Goal: Information Seeking & Learning: Learn about a topic

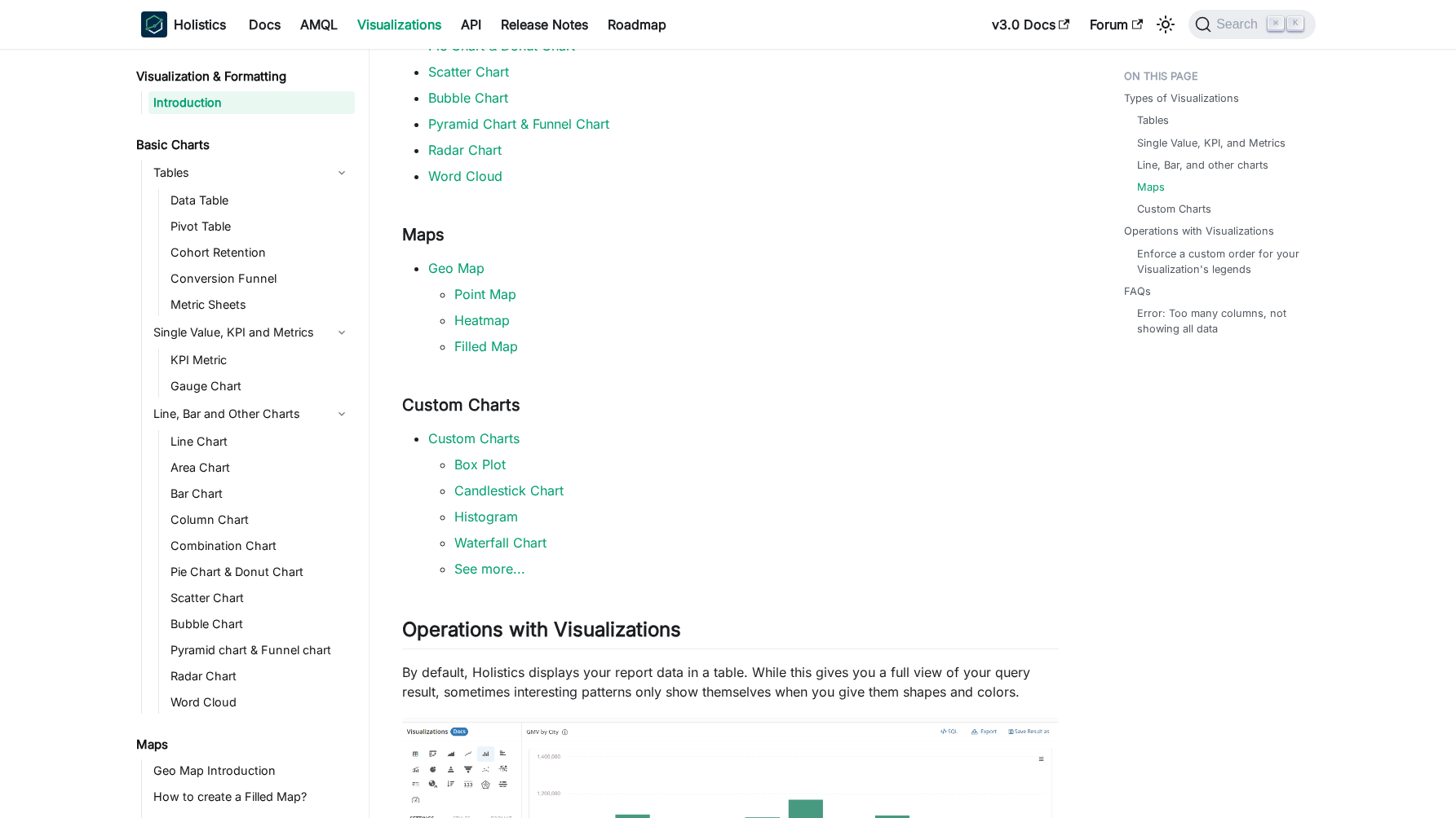
scroll to position [769, 0]
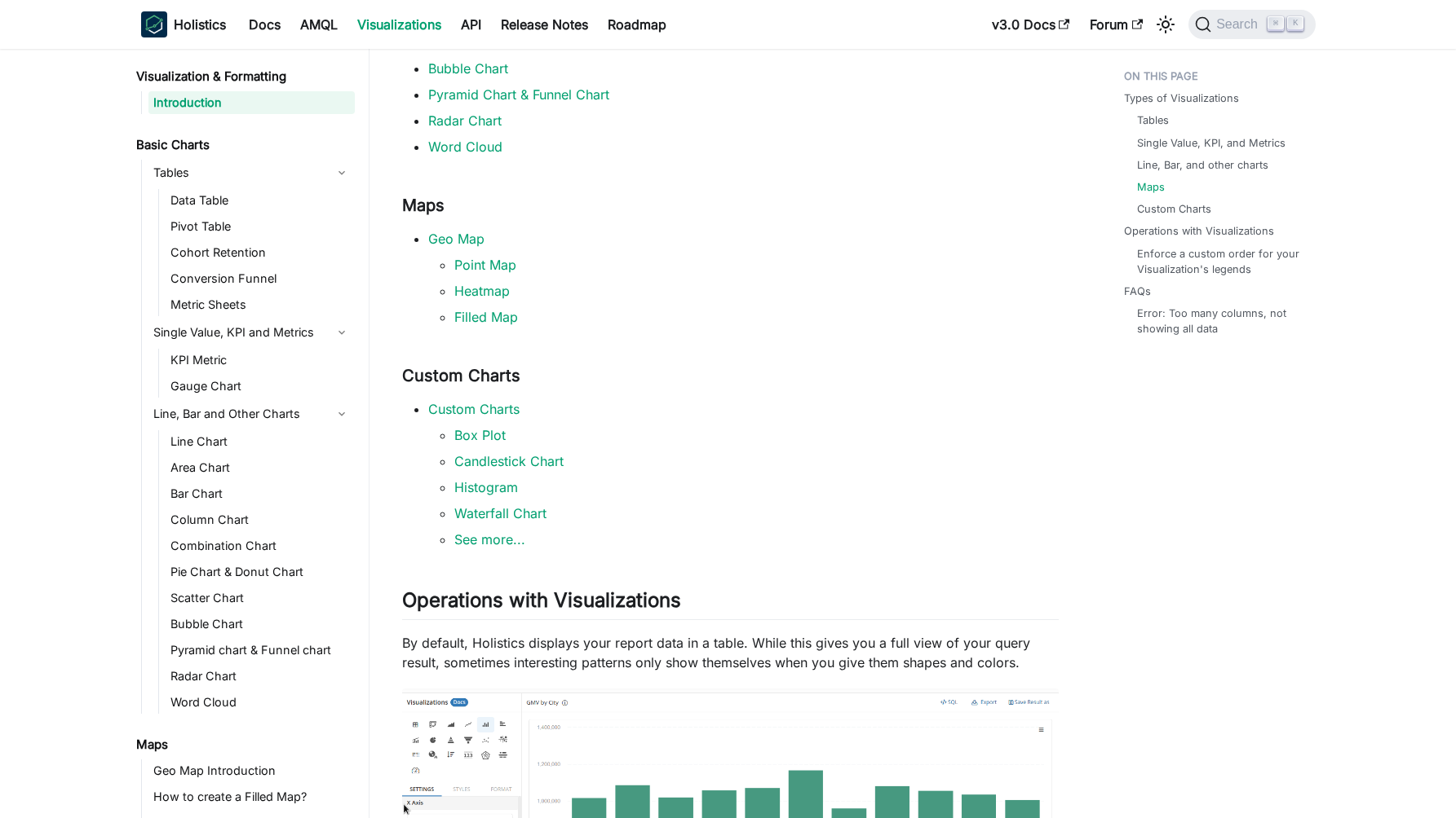
click at [598, 400] on li "Custom Charts Box Plot Candlestick Chart Histogram Waterfall Chart See more..." at bounding box center [743, 474] width 630 height 150
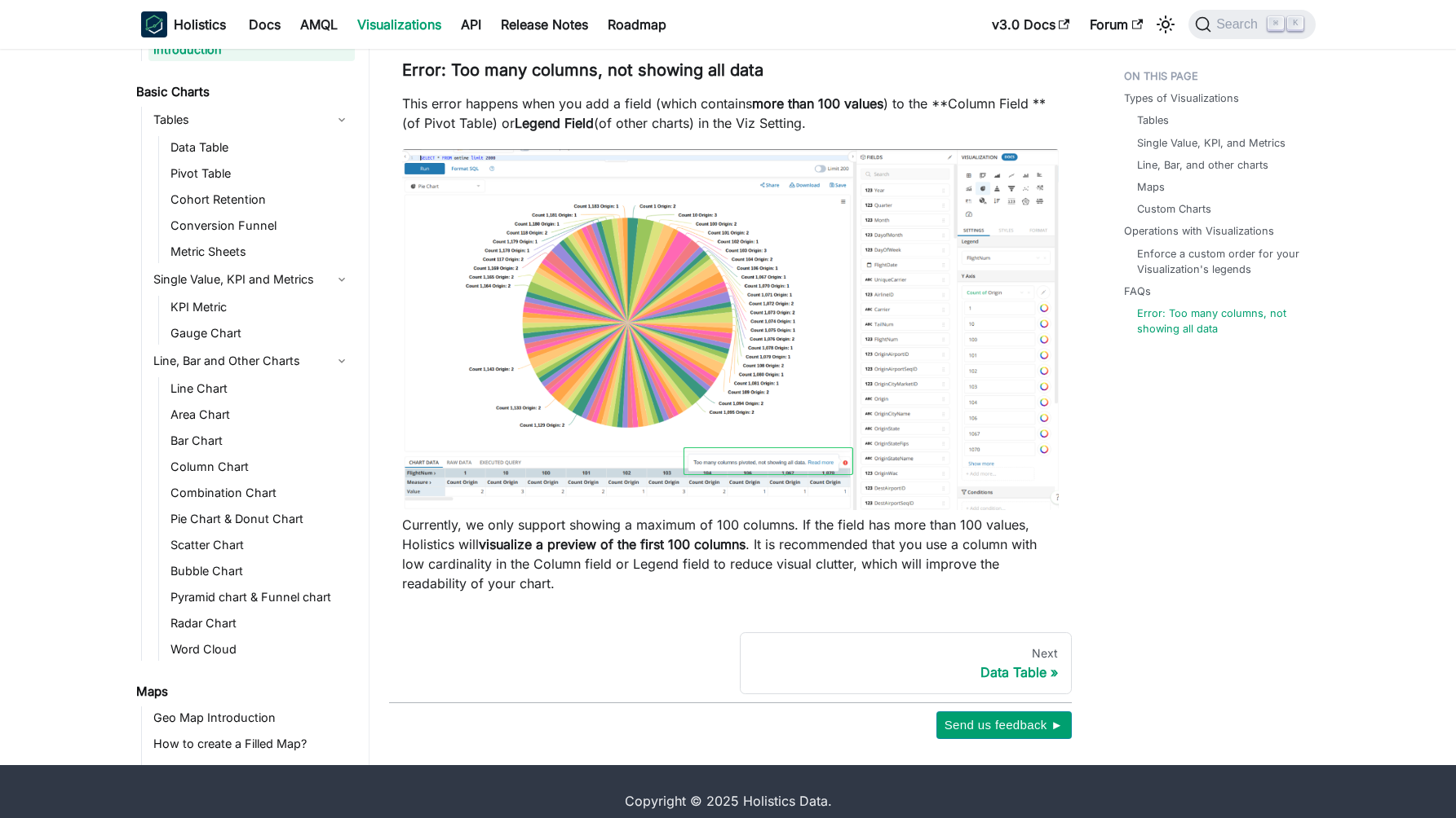
scroll to position [2431, 0]
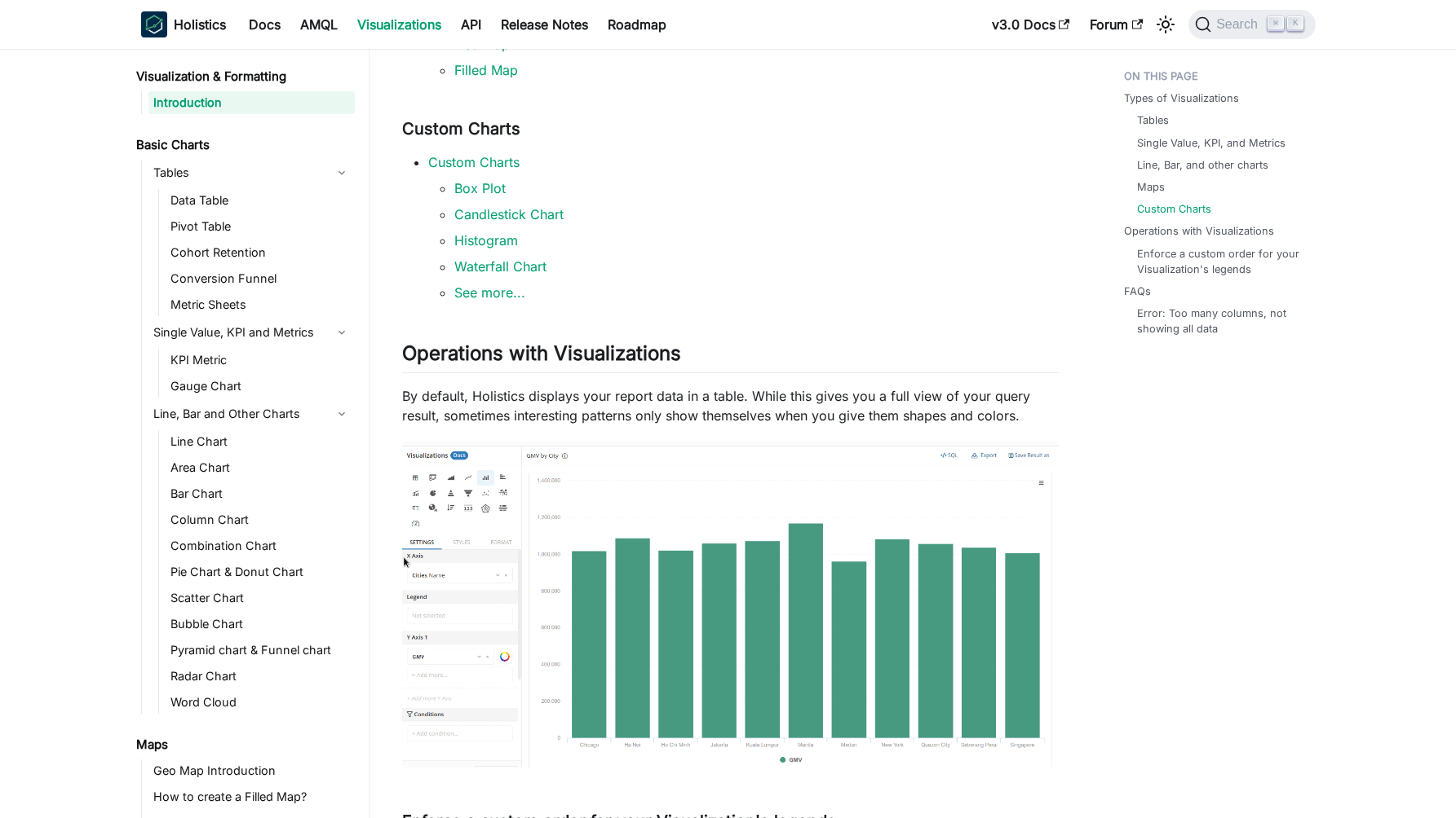
scroll to position [1065, 0]
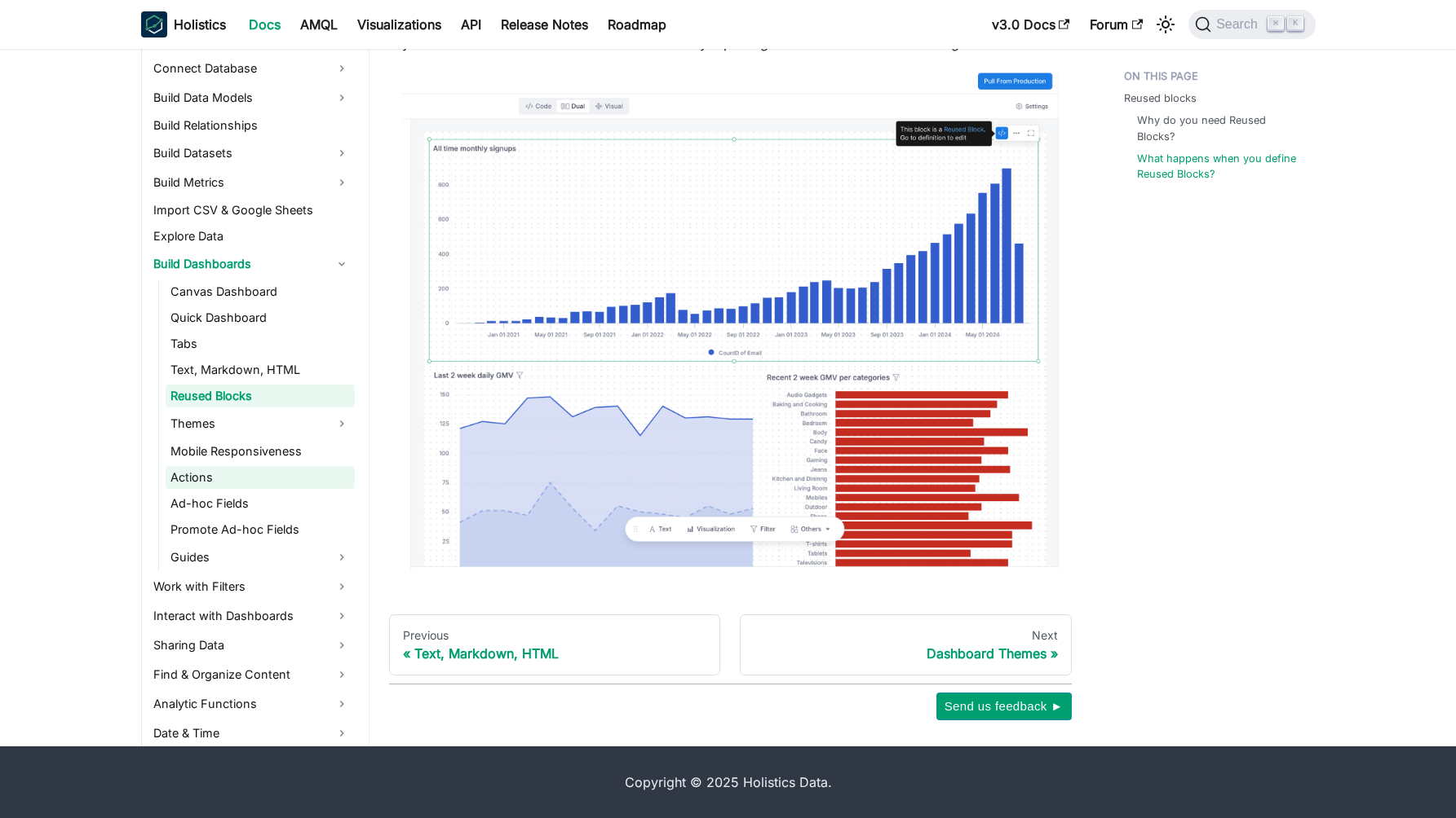
scroll to position [242, 0]
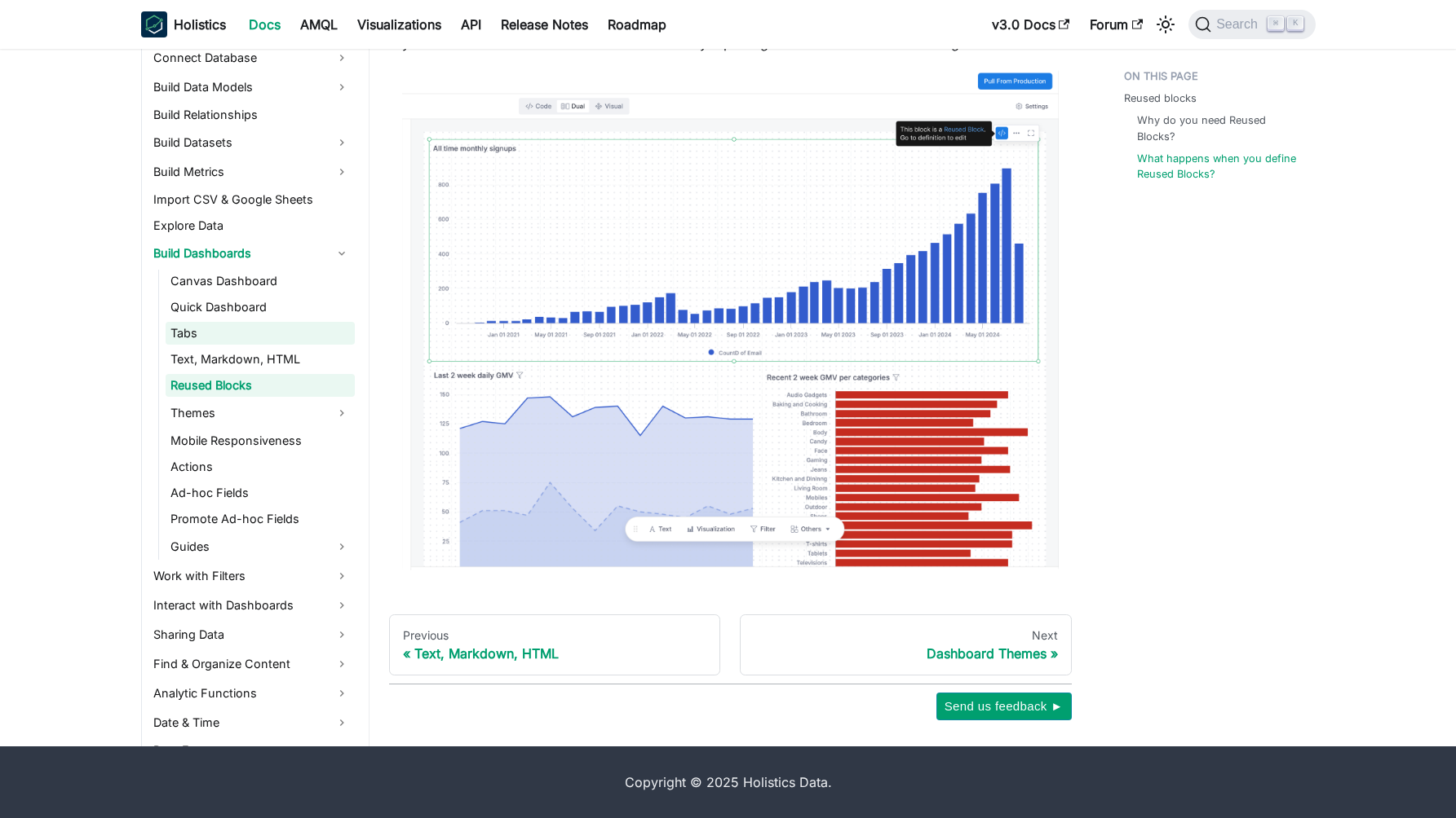
click at [243, 335] on link "Tabs" at bounding box center [259, 333] width 189 height 23
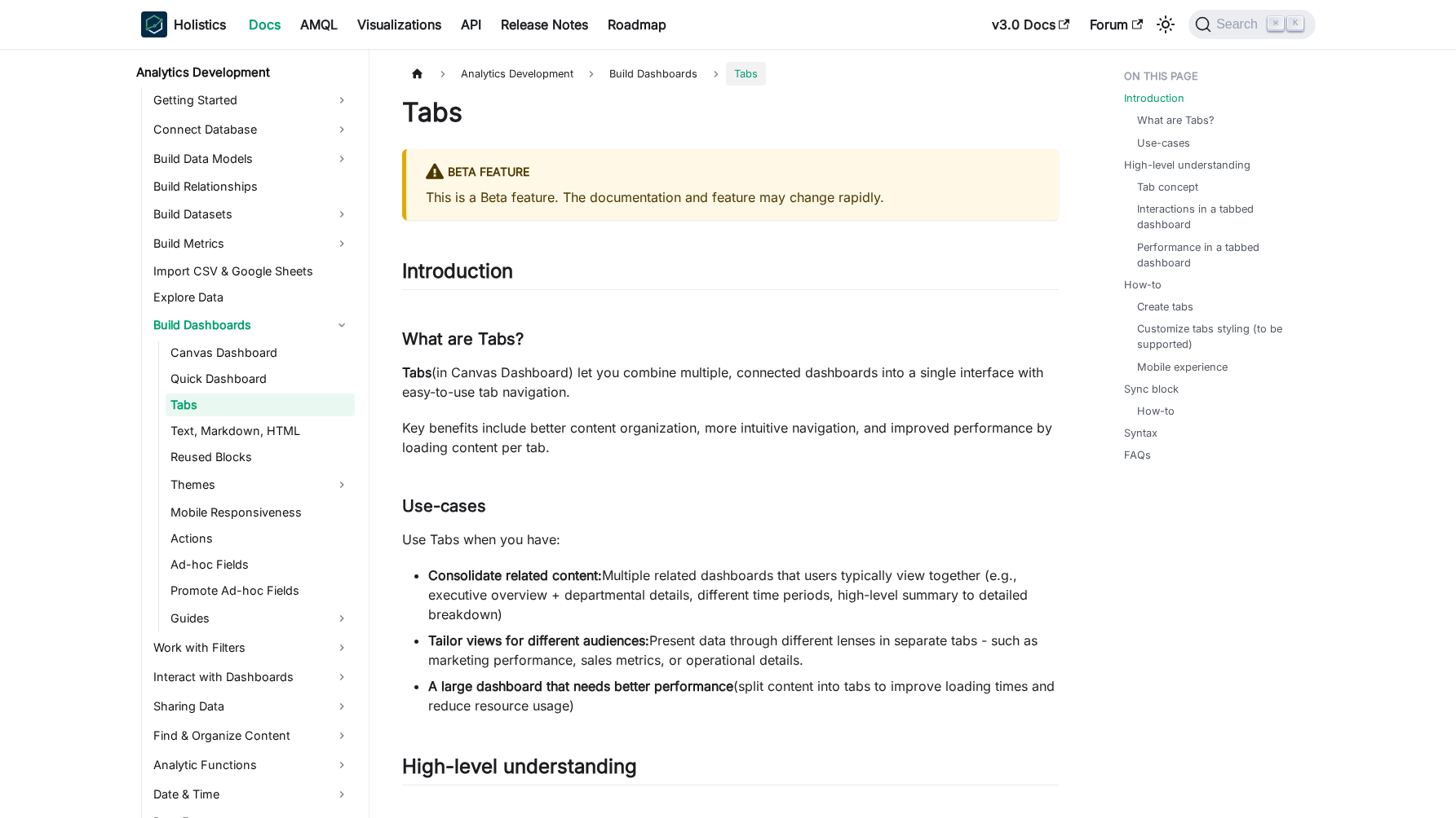
click at [243, 335] on link "Build Dashboards" at bounding box center [252, 325] width 206 height 26
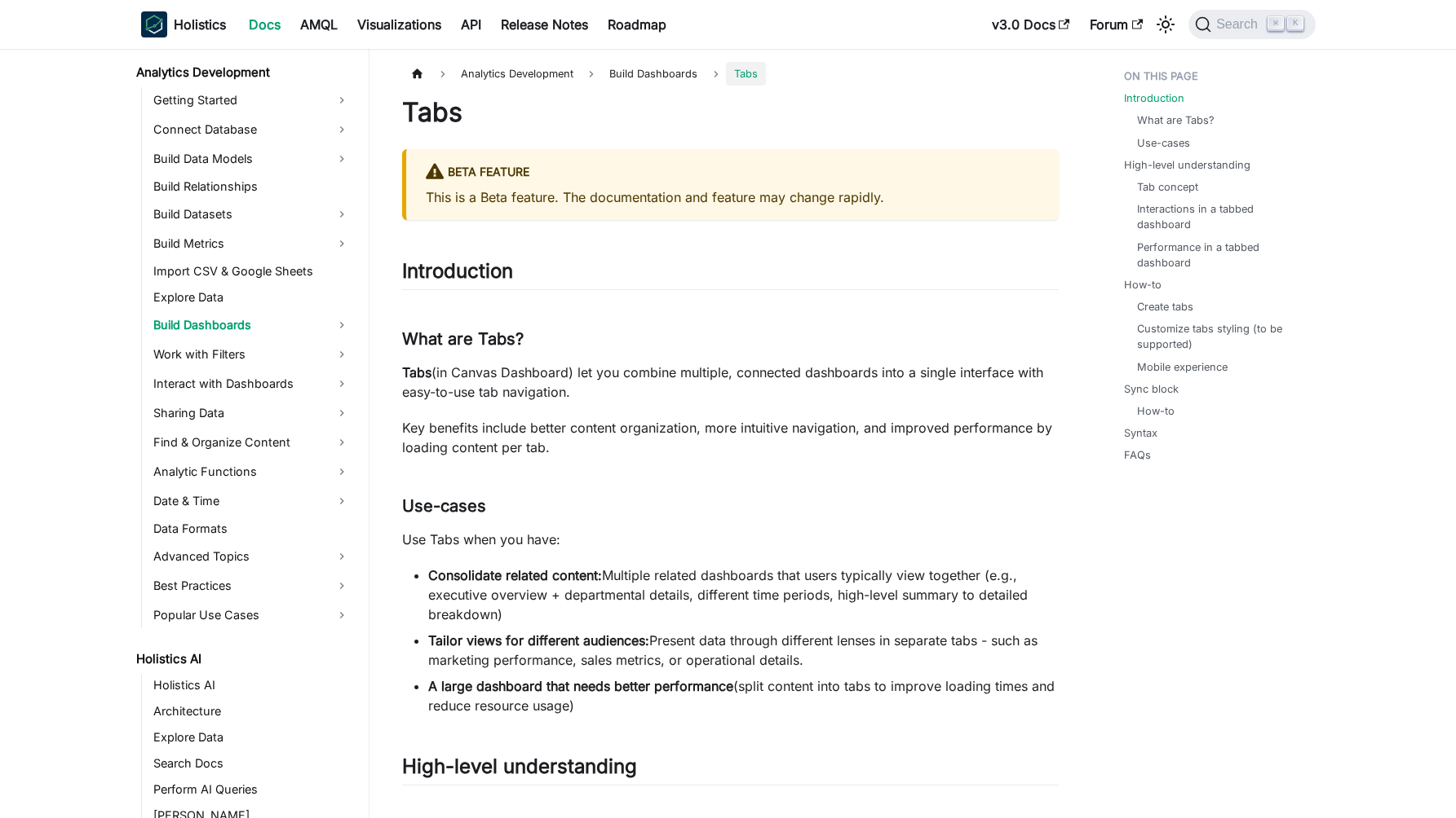
click at [243, 335] on link "Build Dashboards" at bounding box center [252, 325] width 206 height 26
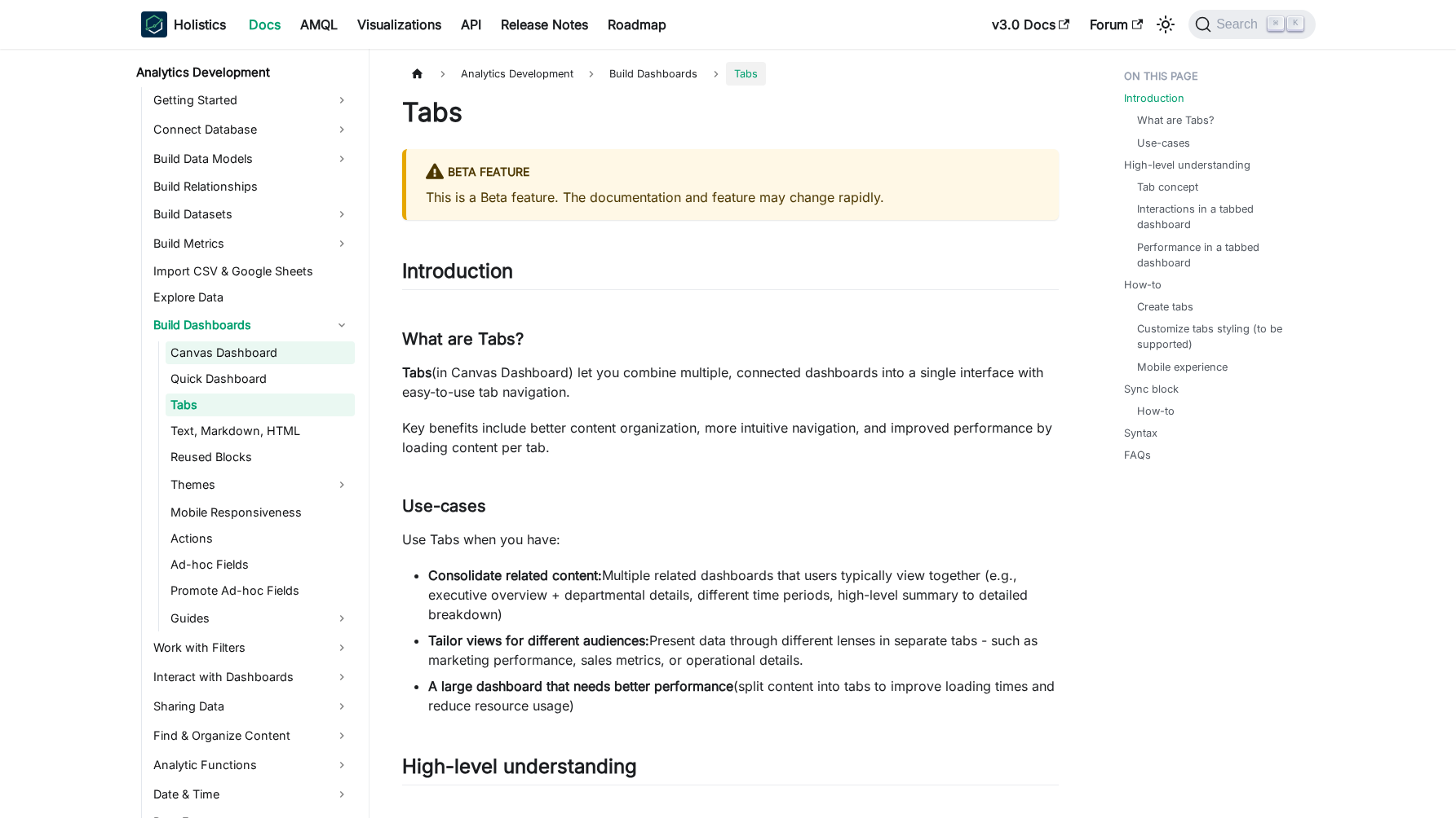
click at [233, 354] on link "Canvas Dashboard" at bounding box center [259, 353] width 189 height 23
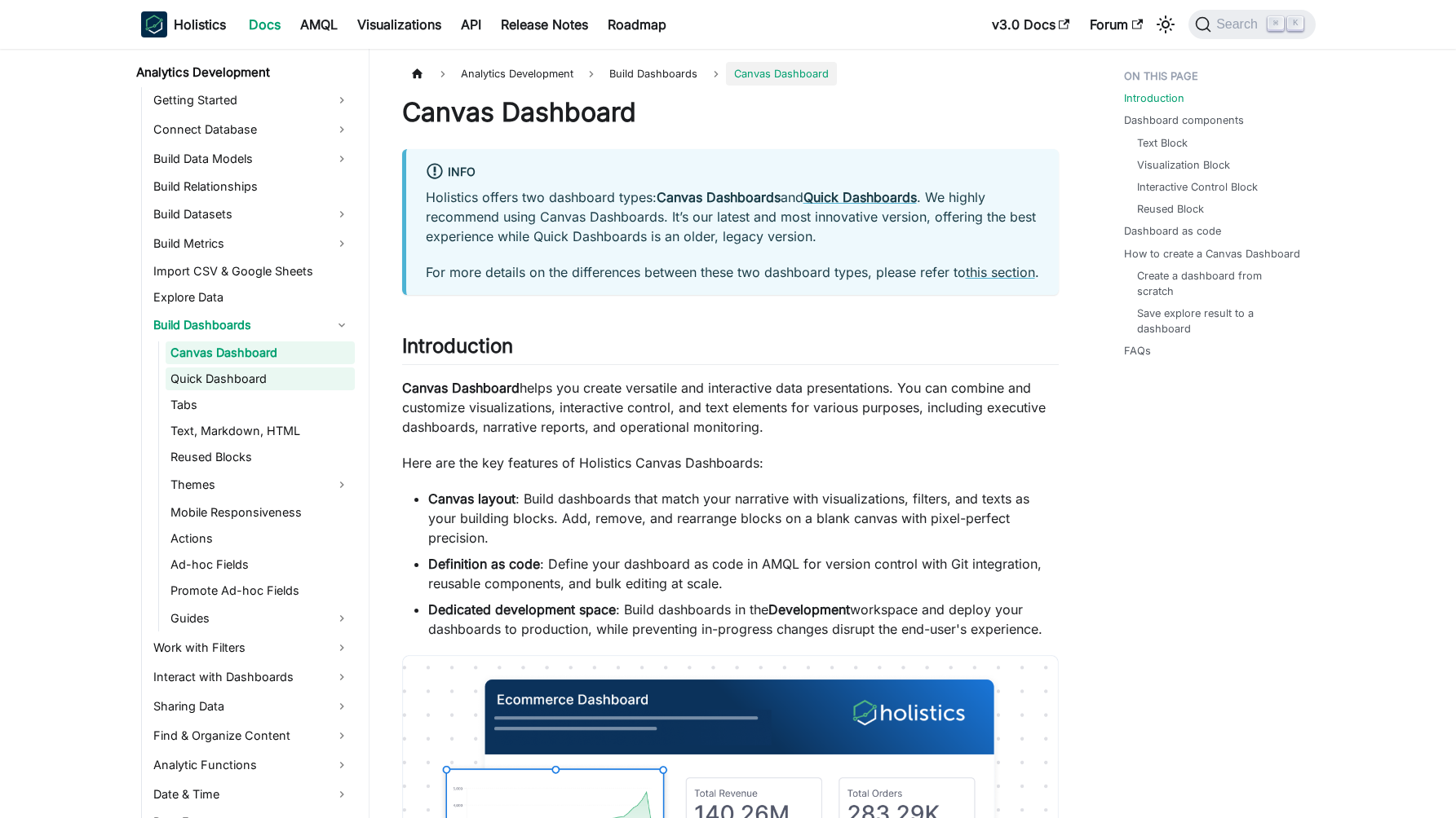
click at [232, 375] on link "Quick Dashboard" at bounding box center [259, 379] width 189 height 23
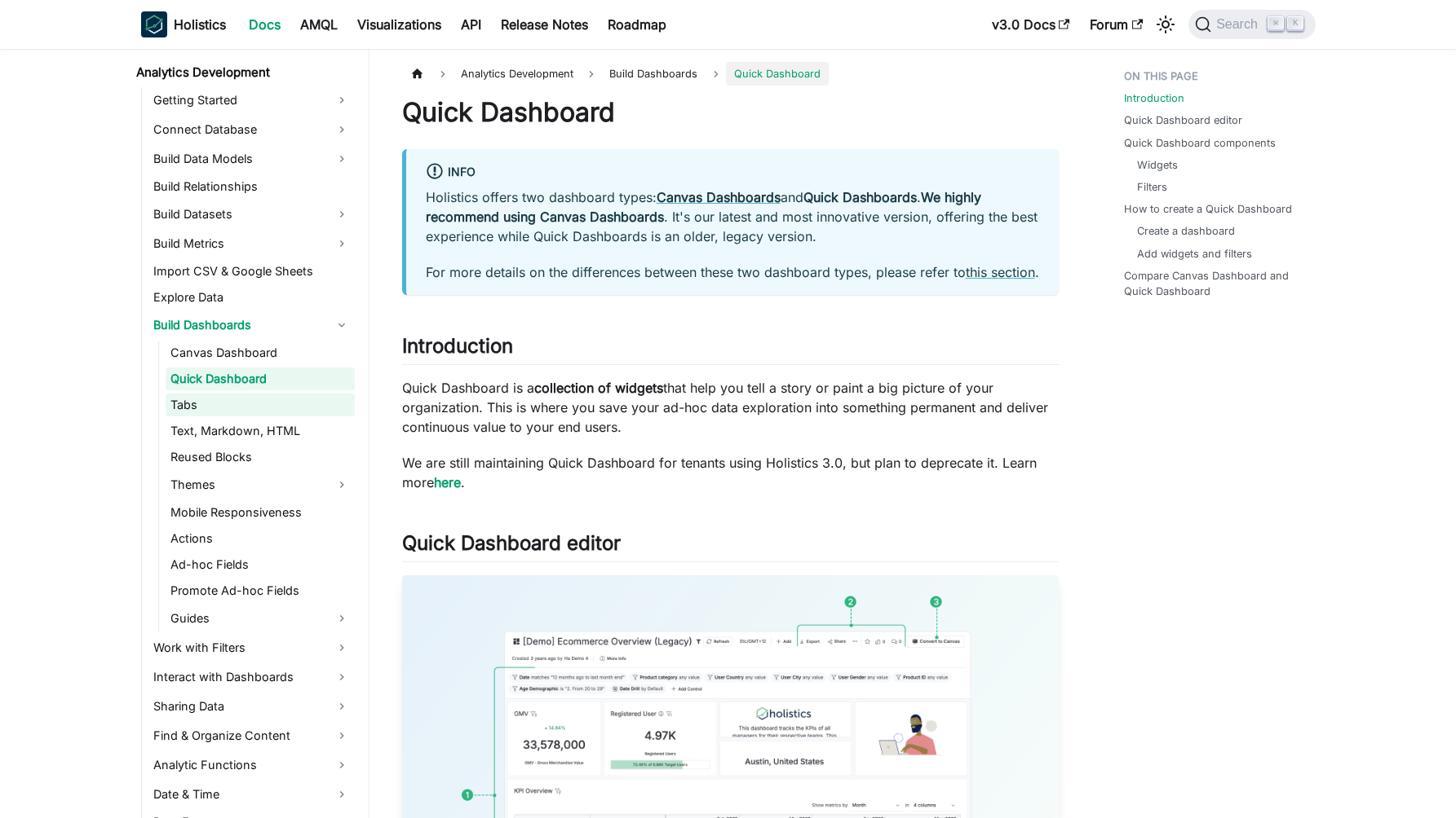
click at [221, 399] on link "Tabs" at bounding box center [259, 405] width 189 height 23
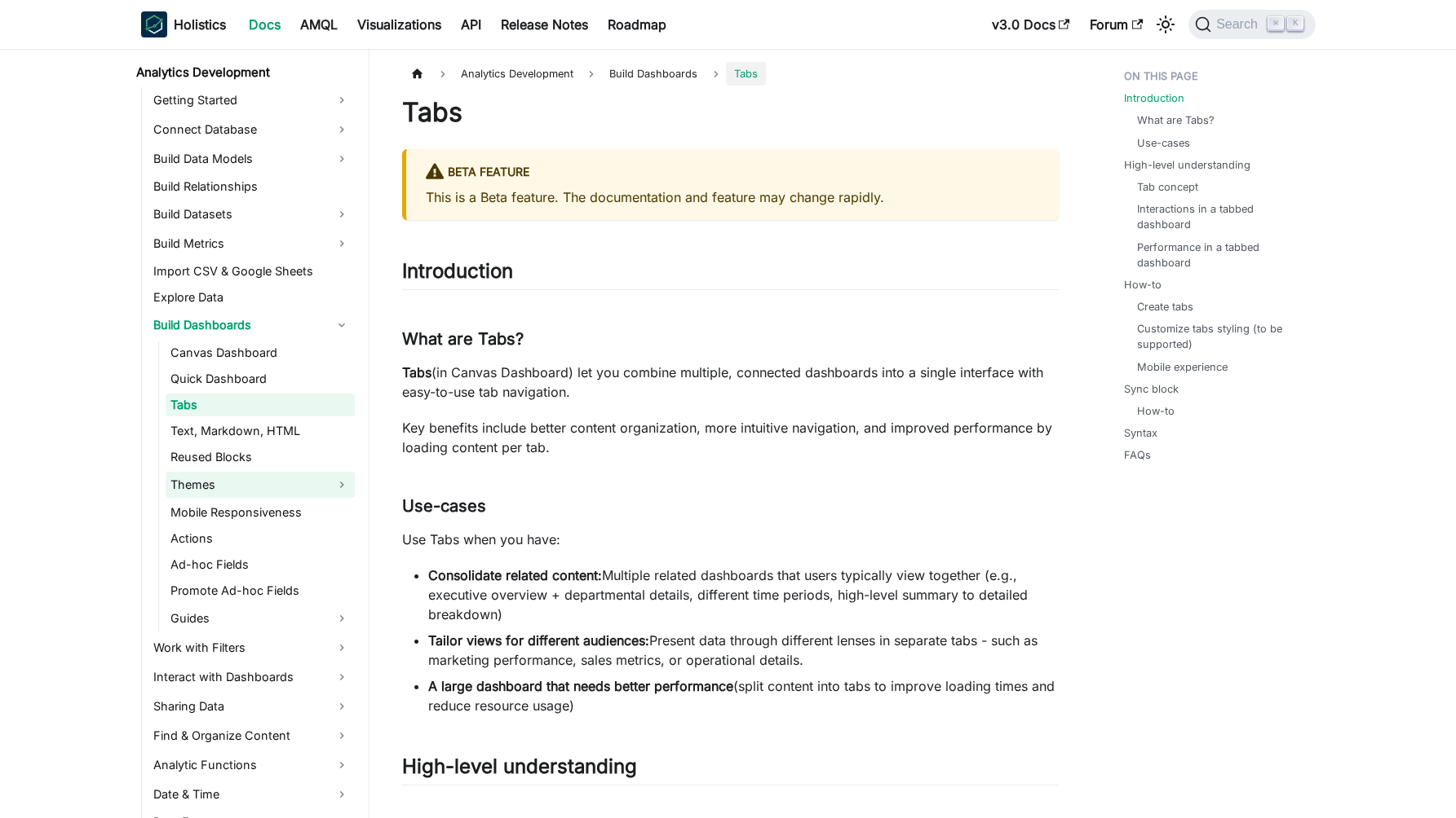
click at [211, 483] on link "Themes" at bounding box center [259, 485] width 189 height 26
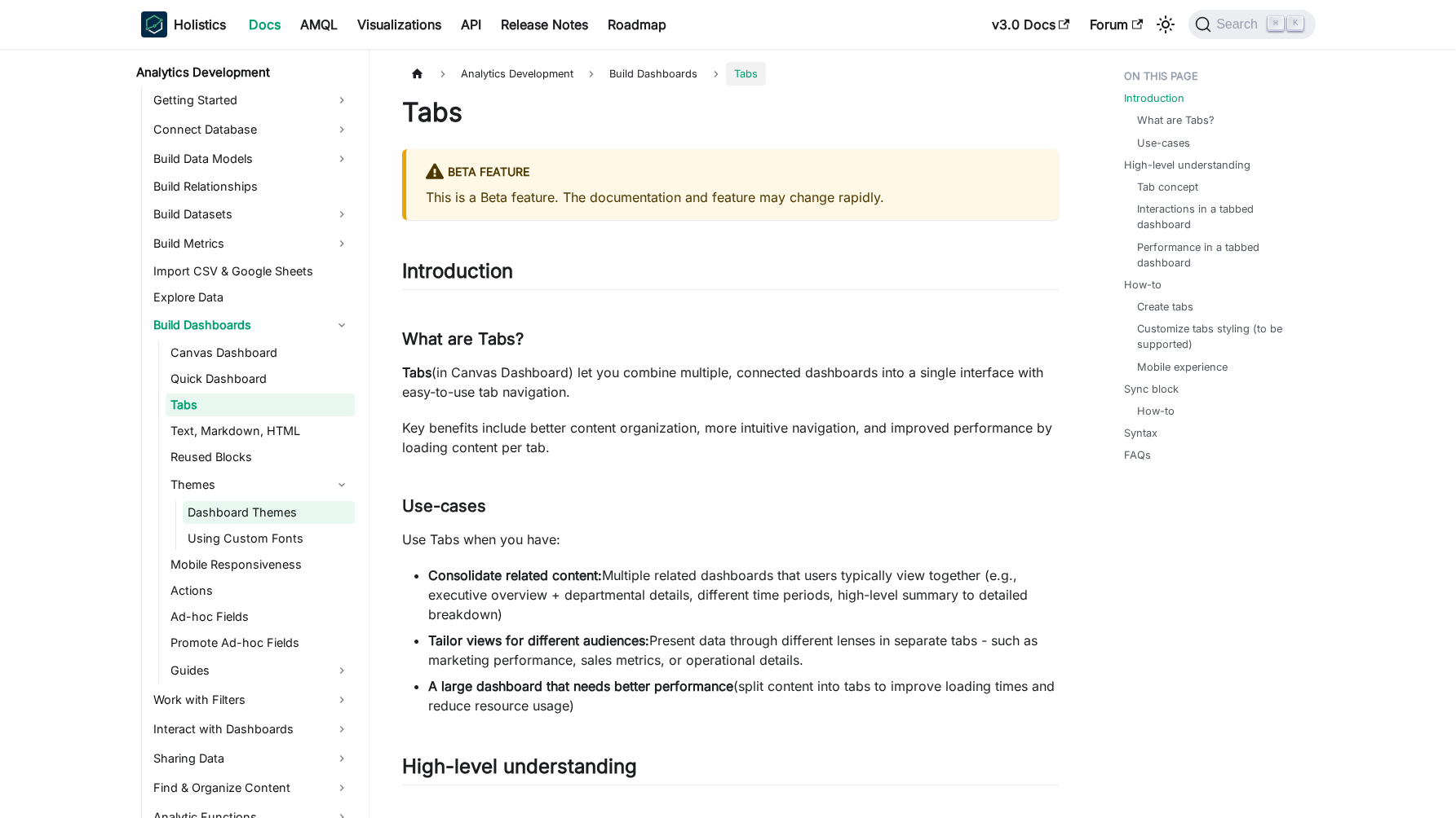
click at [225, 521] on link "Dashboard Themes" at bounding box center [268, 513] width 172 height 23
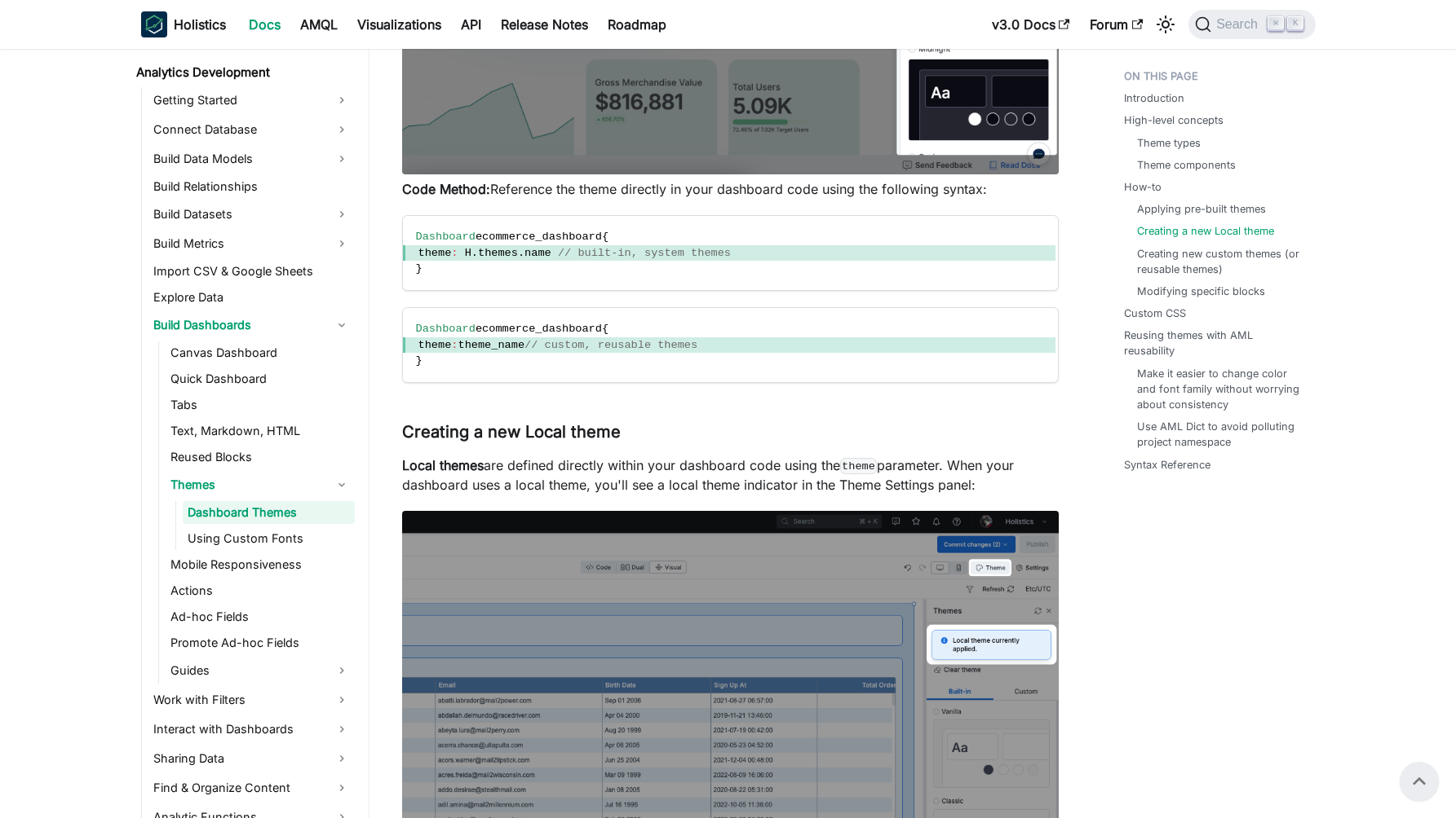
scroll to position [3019, 0]
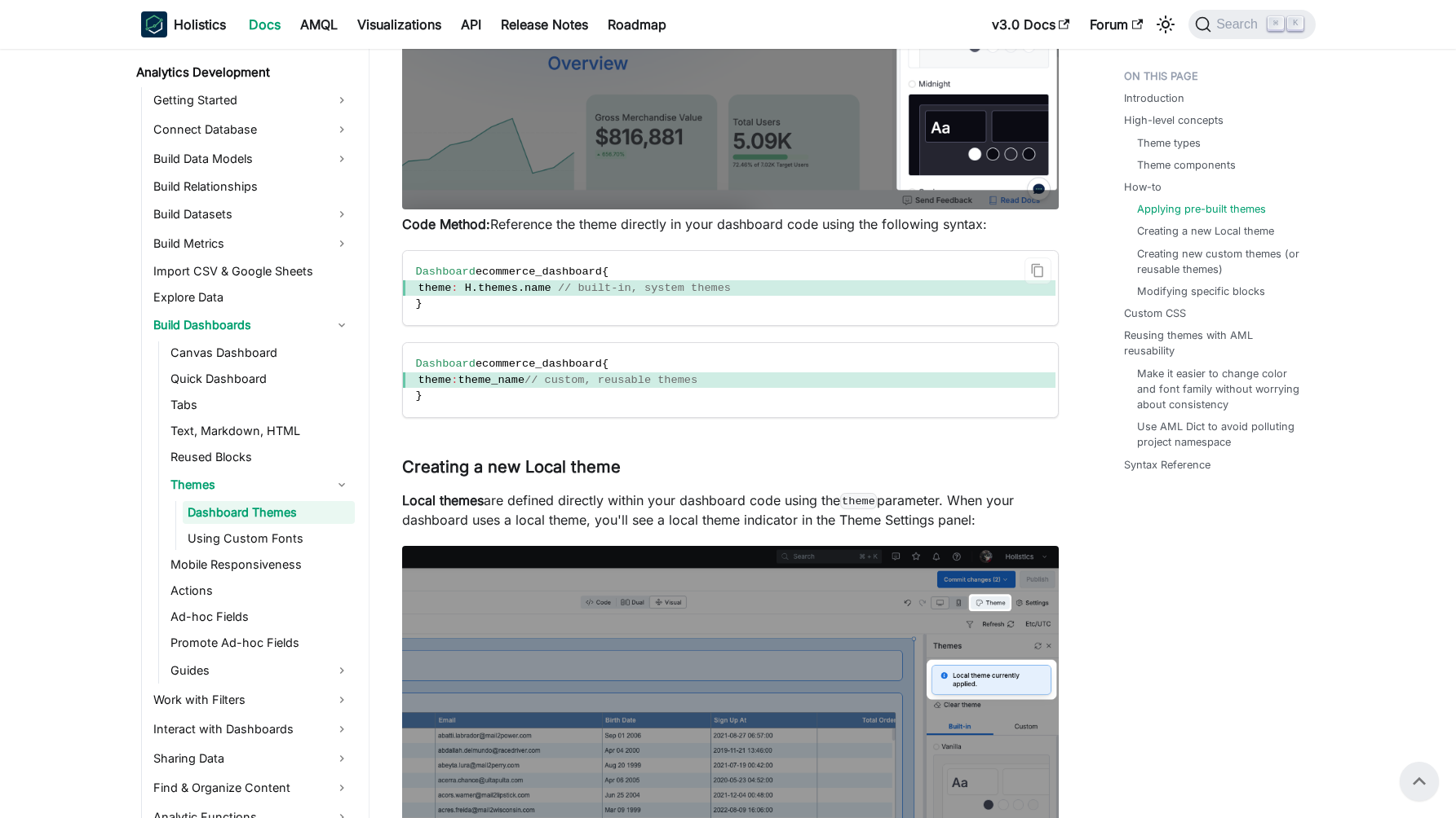
click at [518, 293] on span "themes" at bounding box center [498, 288] width 40 height 12
click at [513, 294] on span "themes" at bounding box center [498, 288] width 40 height 12
click at [516, 287] on span "themes" at bounding box center [498, 288] width 40 height 12
